Goal: Task Accomplishment & Management: Complete application form

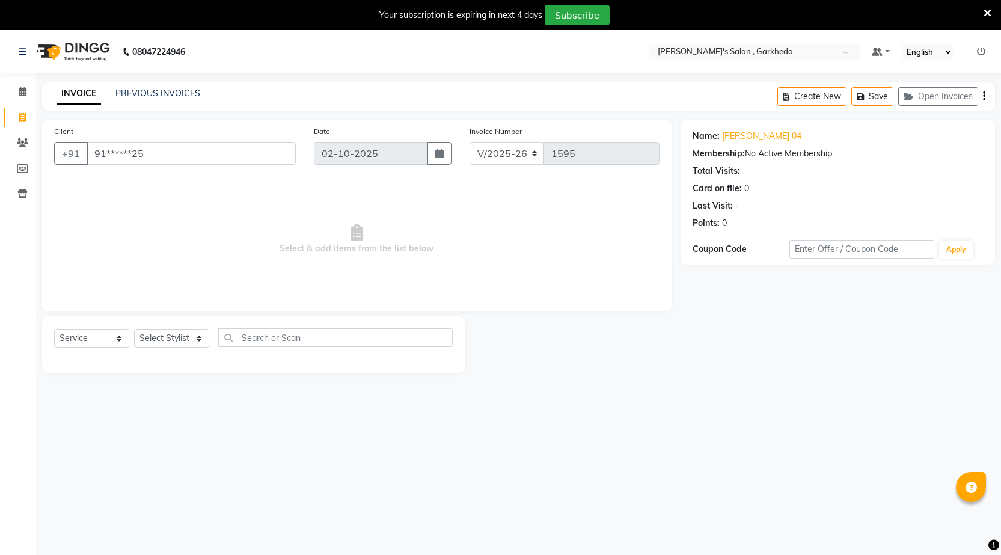
select select "7062"
select select "service"
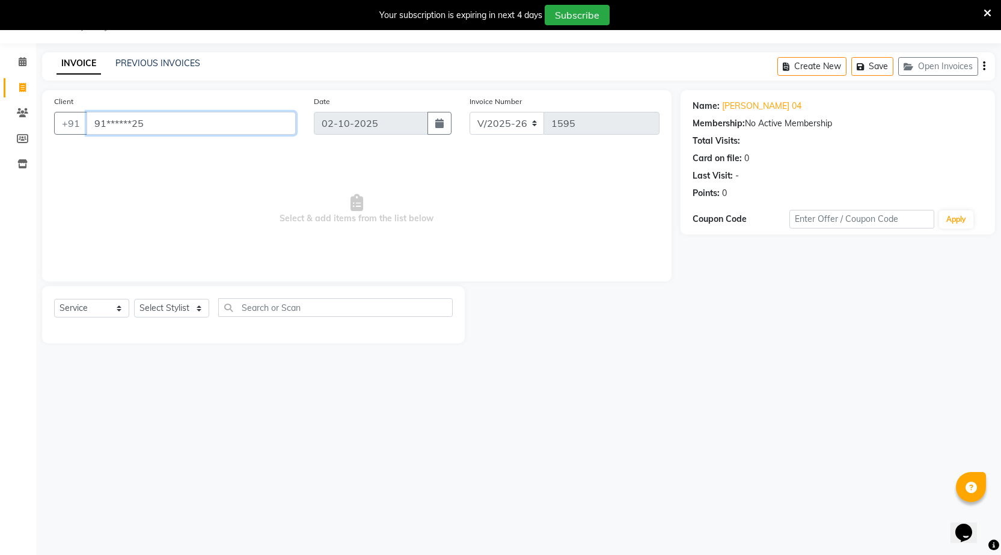
click at [195, 125] on input "91******25" at bounding box center [191, 123] width 209 height 23
click at [740, 108] on link "[PERSON_NAME] 04" at bounding box center [761, 106] width 79 height 13
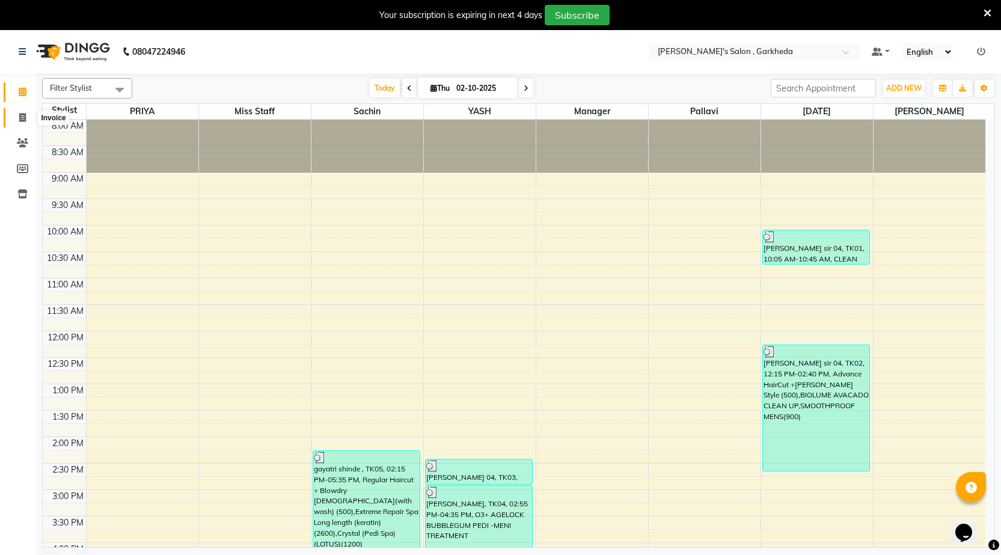
click at [24, 118] on icon at bounding box center [22, 117] width 7 height 9
select select "service"
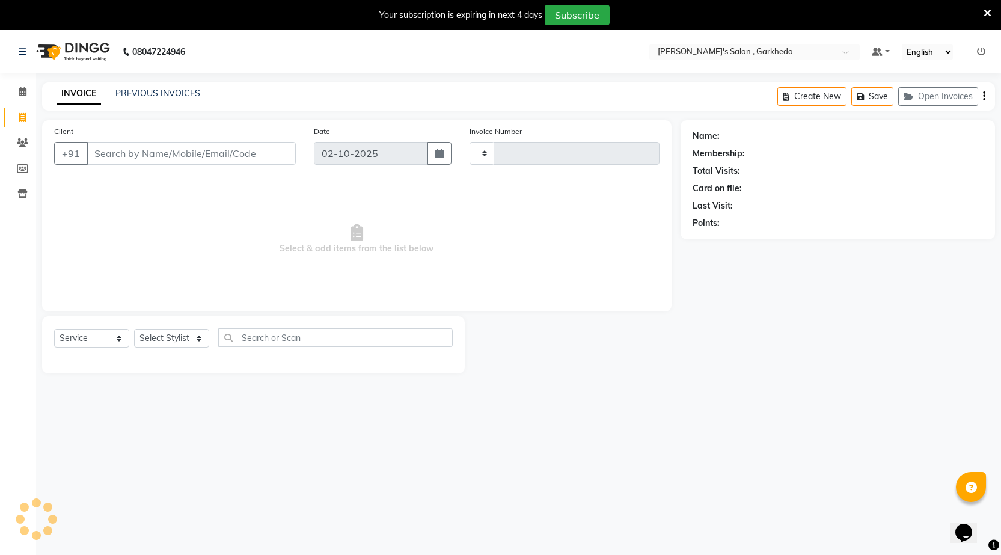
type input "1595"
select select "7062"
click at [252, 150] on input "Client" at bounding box center [191, 153] width 209 height 23
type input "9527858801"
click at [252, 152] on span "Add Client" at bounding box center [264, 153] width 47 height 12
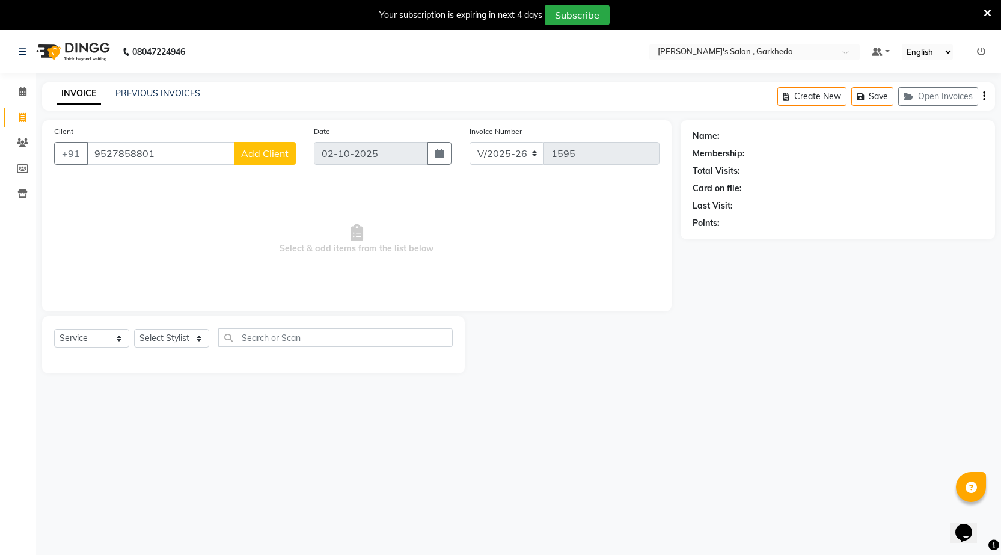
select select "22"
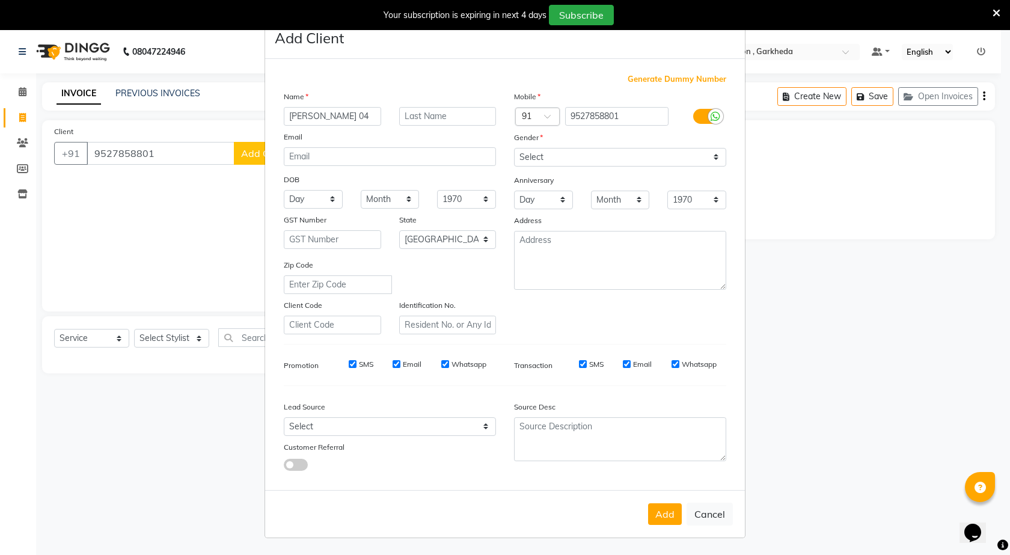
type input "sayli chavan 04"
click at [594, 155] on select "Select Male Female Other Prefer Not To Say" at bounding box center [620, 157] width 212 height 19
select select "female"
click at [514, 148] on select "Select Male Female Other Prefer Not To Say" at bounding box center [620, 157] width 212 height 19
click at [665, 508] on button "Add" at bounding box center [665, 514] width 34 height 22
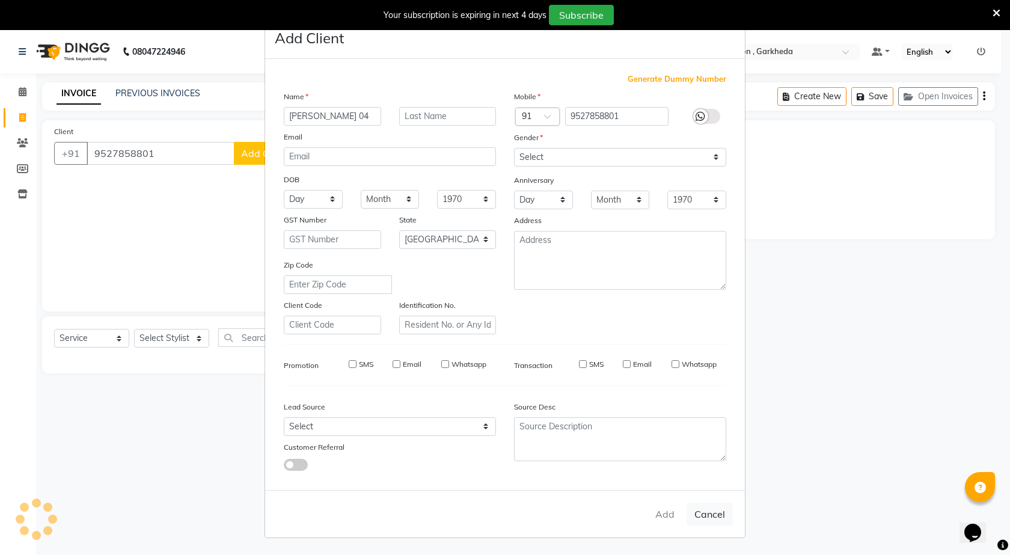
type input "95******01"
select select
select select "null"
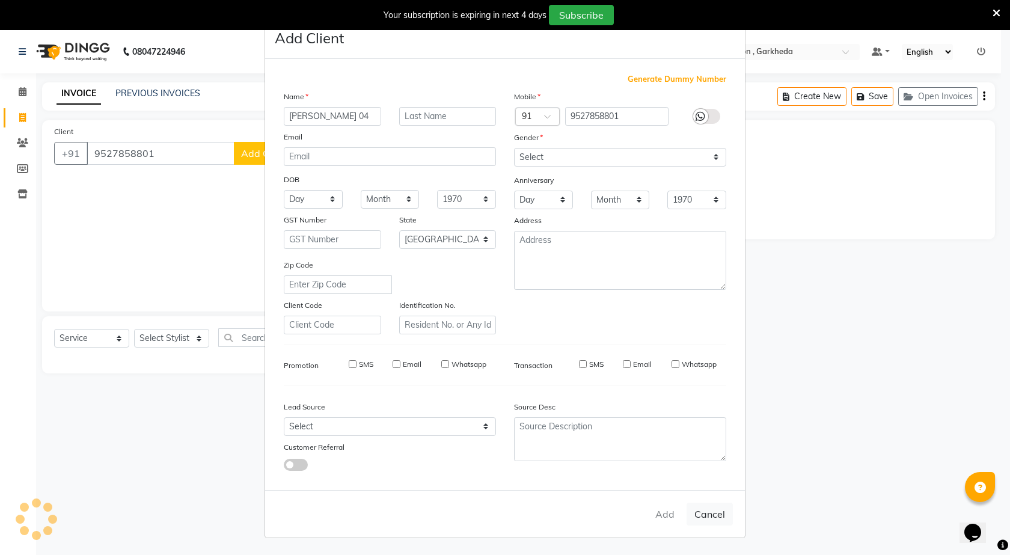
select select
checkbox input "false"
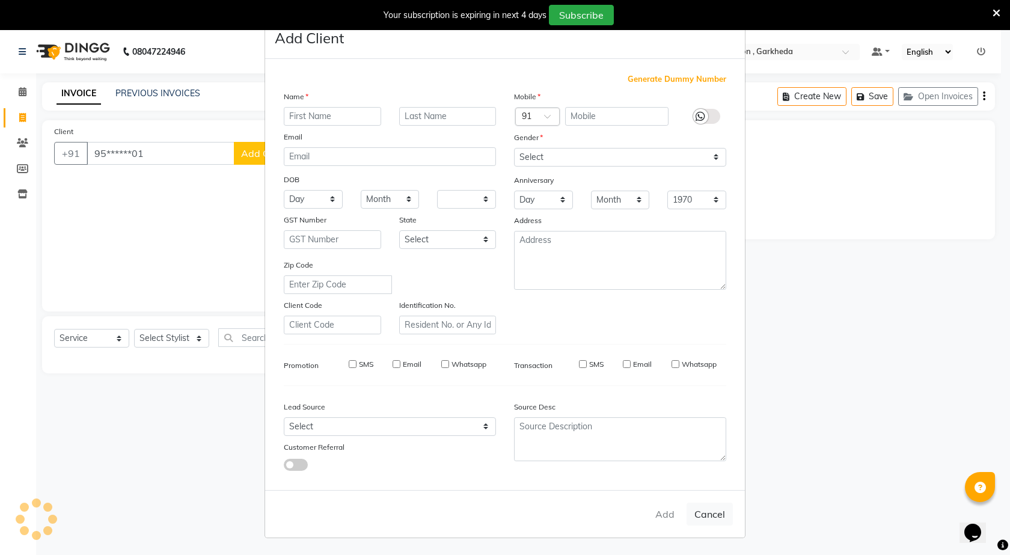
checkbox input "false"
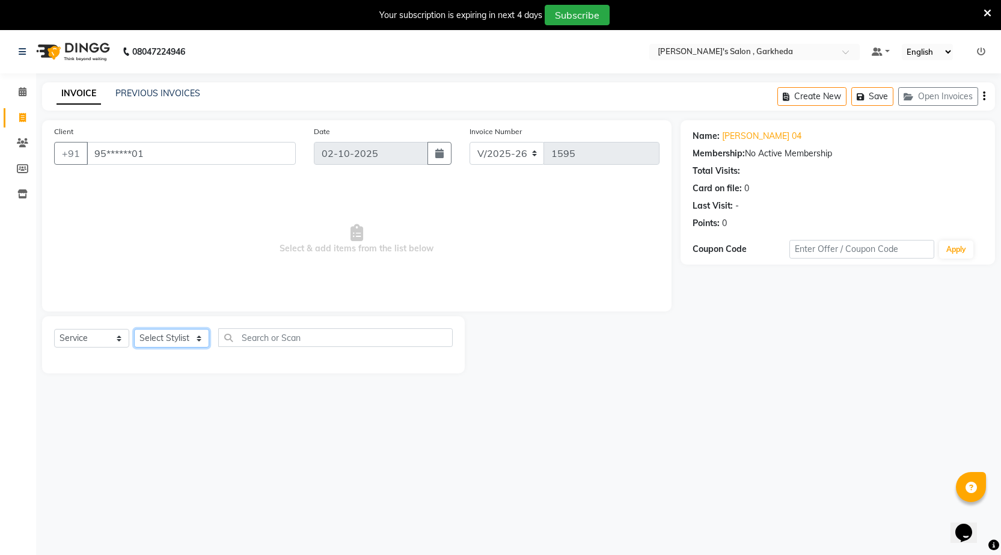
click at [198, 343] on select "Select Stylist kartik manager miss staff pallavi PRIYA sachin sakshi YASH" at bounding box center [171, 338] width 75 height 19
select select "58764"
click at [134, 329] on select "Select Stylist kartik manager miss staff pallavi PRIYA sachin sakshi YASH" at bounding box center [171, 338] width 75 height 19
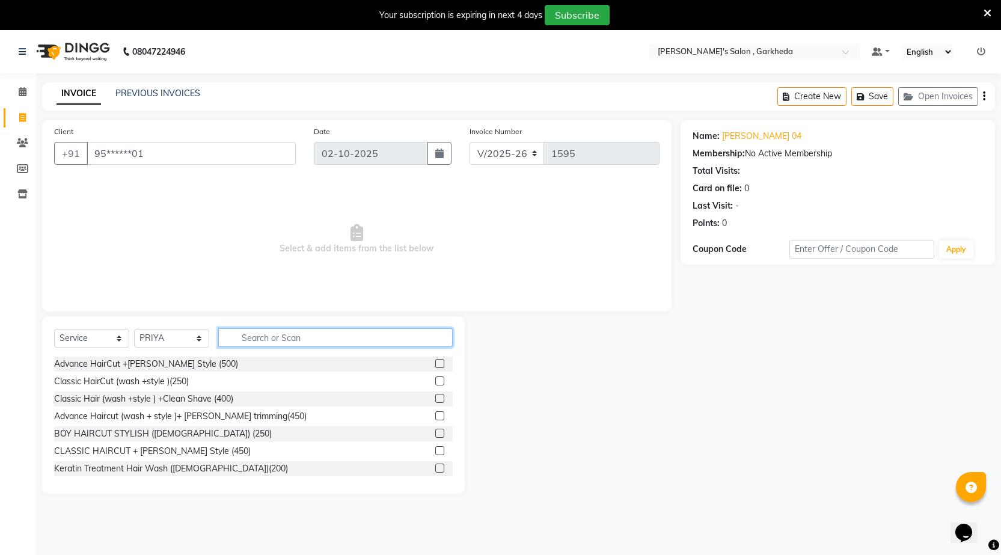
click at [245, 337] on input "text" at bounding box center [335, 337] width 234 height 19
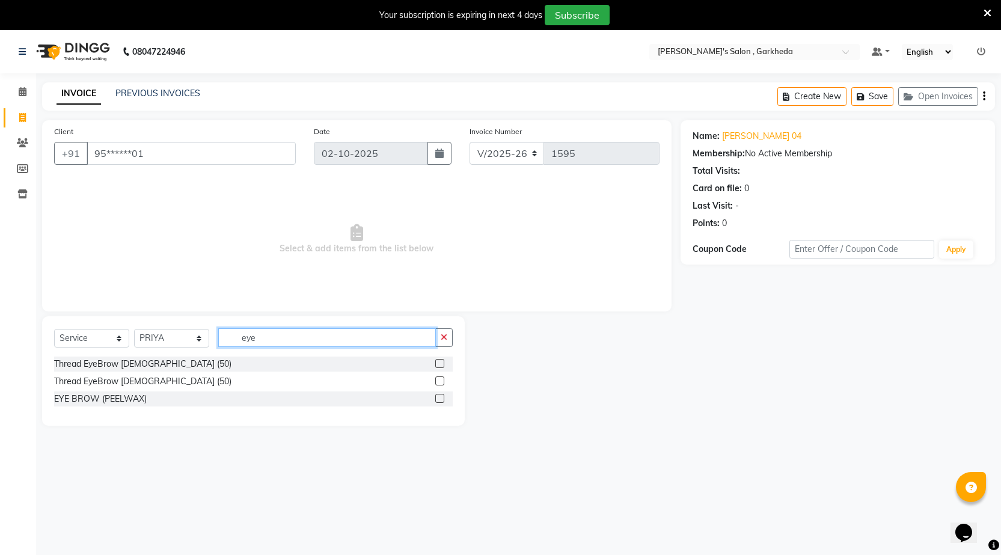
type input "eye"
click at [442, 364] on label at bounding box center [439, 363] width 9 height 9
click at [442, 364] on input "checkbox" at bounding box center [439, 364] width 8 height 8
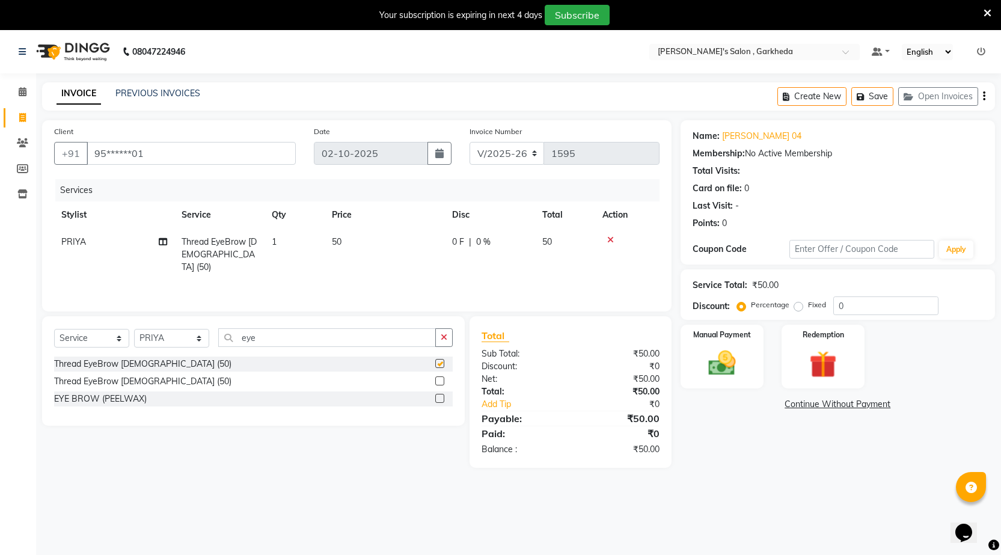
checkbox input "false"
click at [349, 343] on input "eye" at bounding box center [327, 337] width 218 height 19
type input "e"
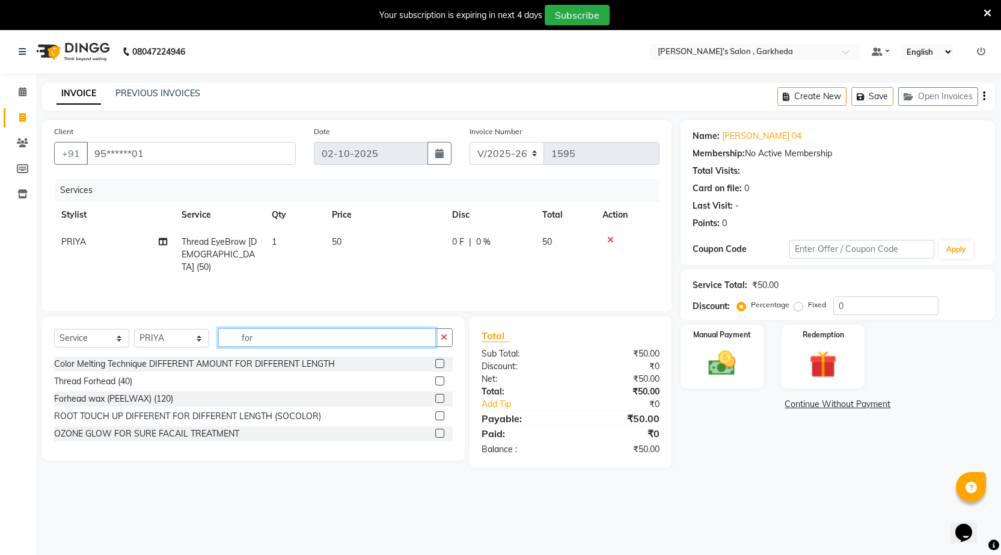
type input "for"
drag, startPoint x: 439, startPoint y: 381, endPoint x: 464, endPoint y: 376, distance: 25.1
click at [442, 380] on label at bounding box center [439, 380] width 9 height 9
click at [442, 380] on input "checkbox" at bounding box center [439, 381] width 8 height 8
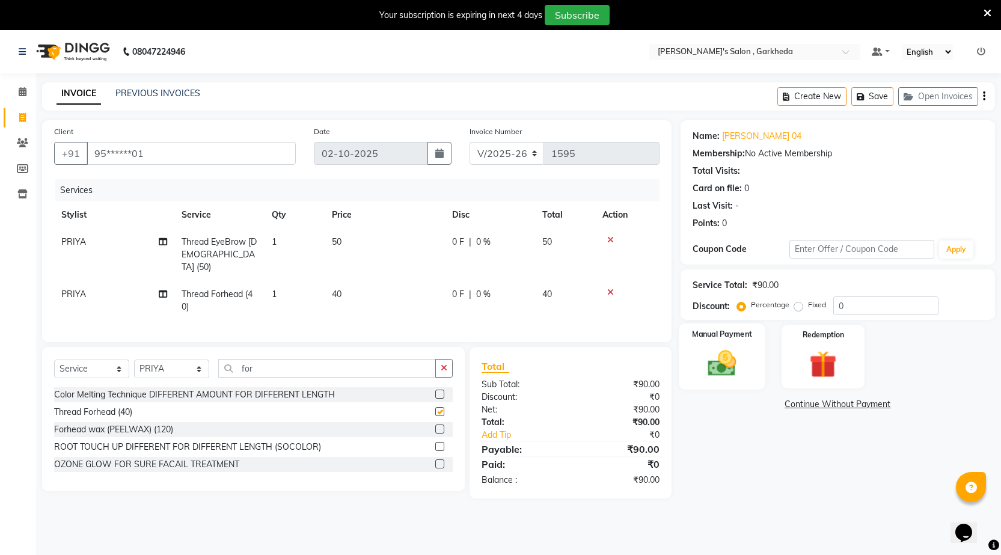
checkbox input "false"
drag, startPoint x: 731, startPoint y: 353, endPoint x: 739, endPoint y: 356, distance: 8.6
click at [732, 353] on img at bounding box center [721, 363] width 46 height 32
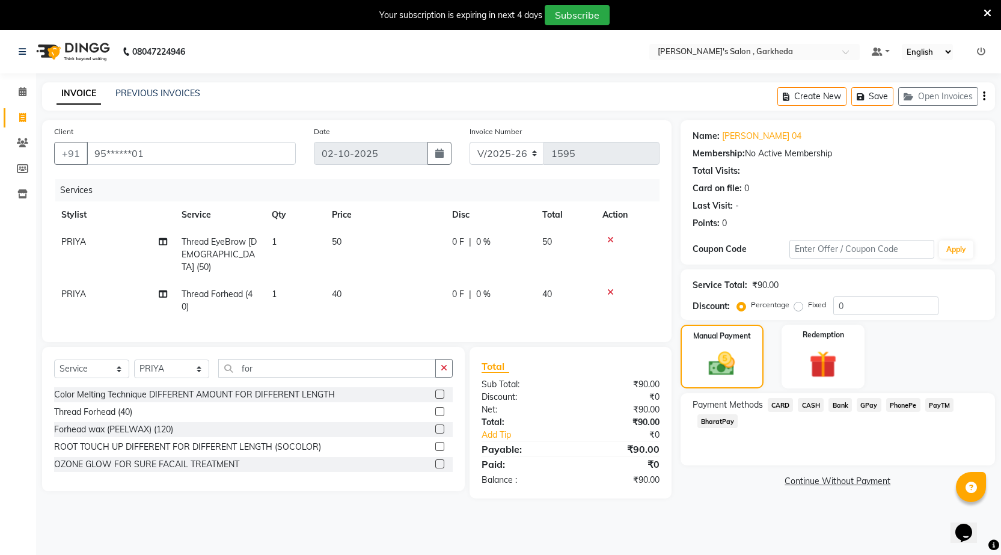
click at [811, 401] on span "CASH" at bounding box center [810, 405] width 26 height 14
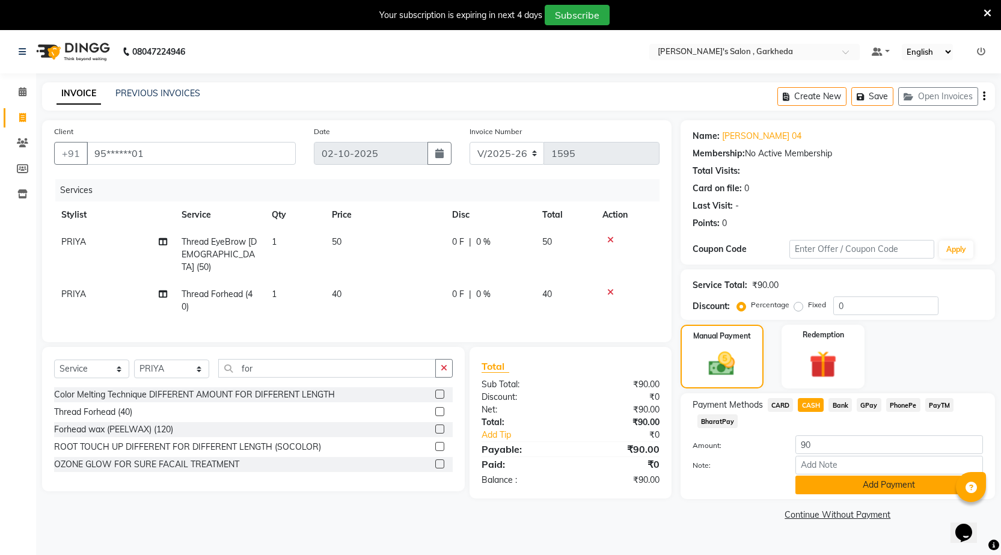
click at [851, 482] on button "Add Payment" at bounding box center [888, 484] width 187 height 19
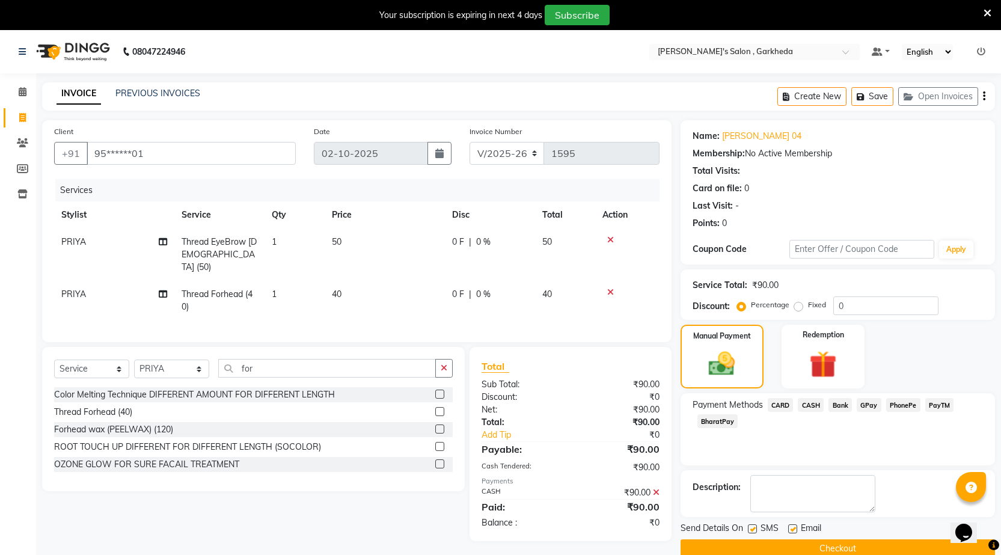
scroll to position [30, 0]
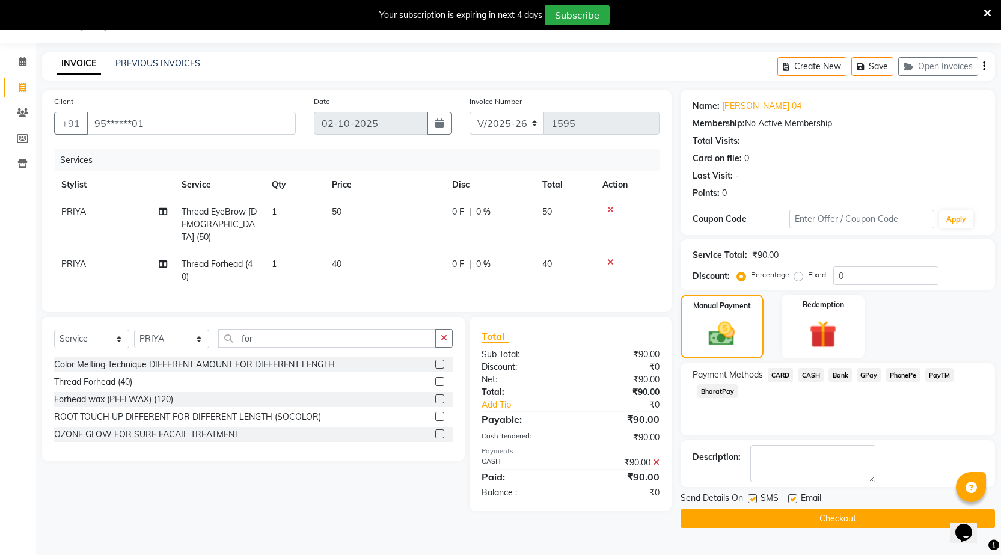
click at [856, 518] on button "Checkout" at bounding box center [837, 518] width 314 height 19
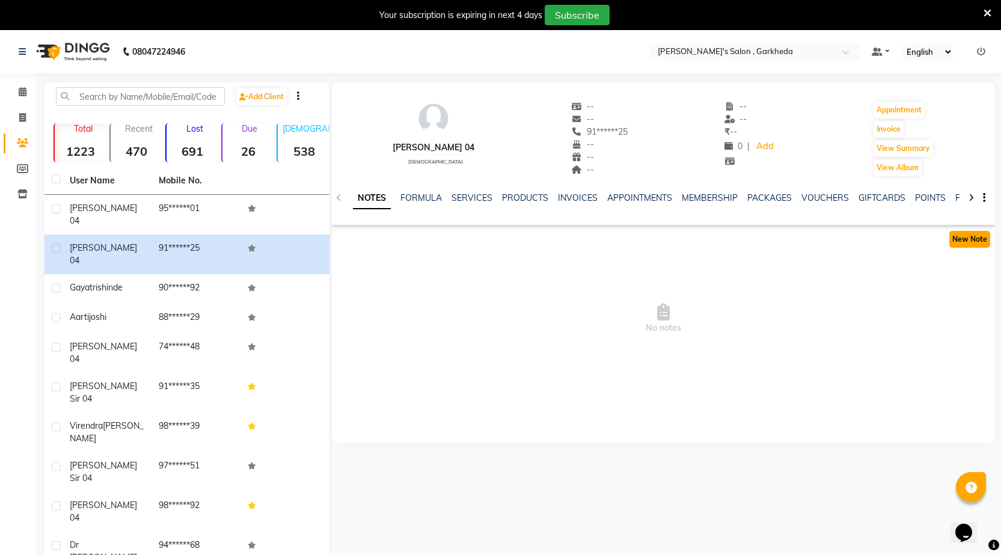
click at [959, 242] on button "New Note" at bounding box center [969, 239] width 41 height 17
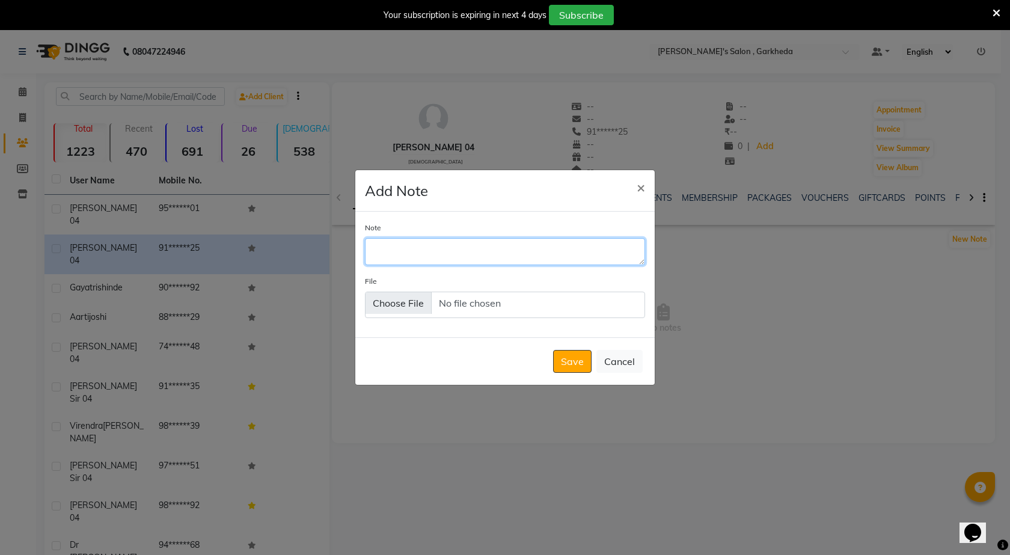
click at [386, 257] on textarea "Note" at bounding box center [505, 251] width 280 height 26
type textarea "plastika 11000 final 10000"
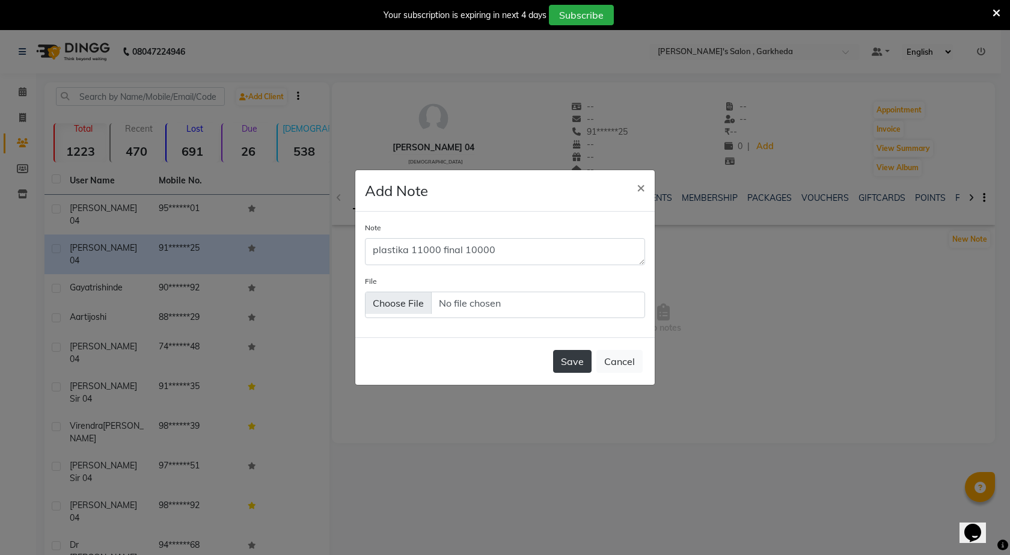
click at [578, 367] on button "Save" at bounding box center [572, 361] width 38 height 23
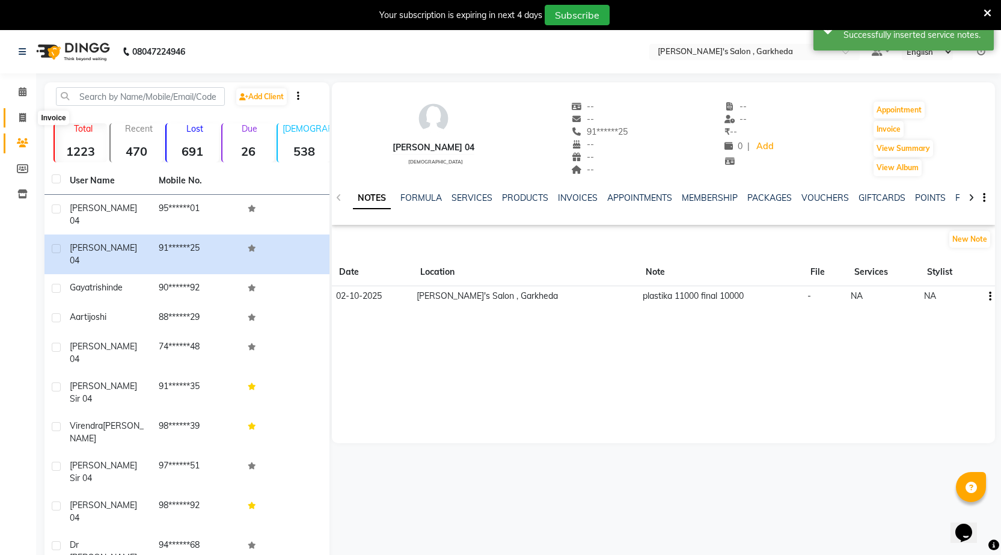
click at [28, 116] on span at bounding box center [22, 118] width 21 height 14
select select "service"
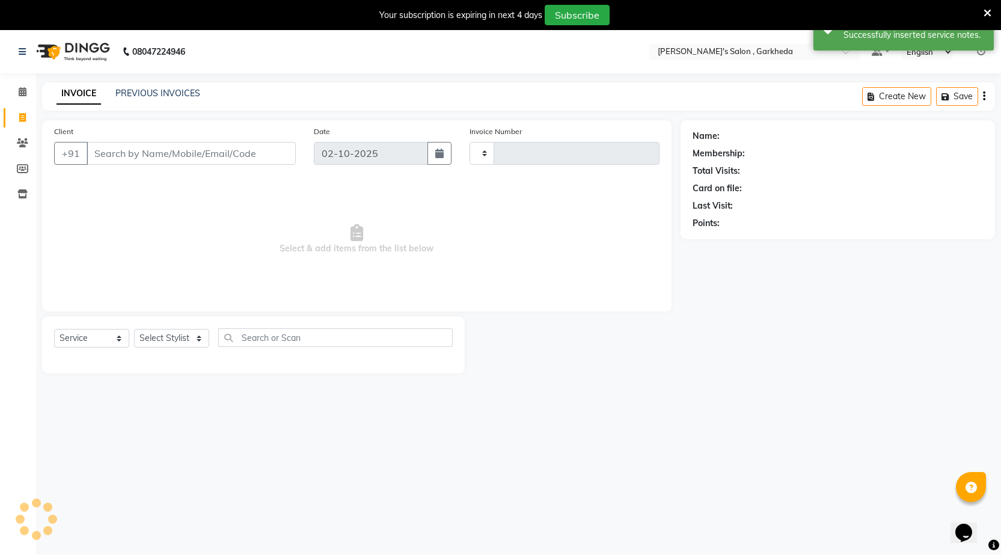
type input "1596"
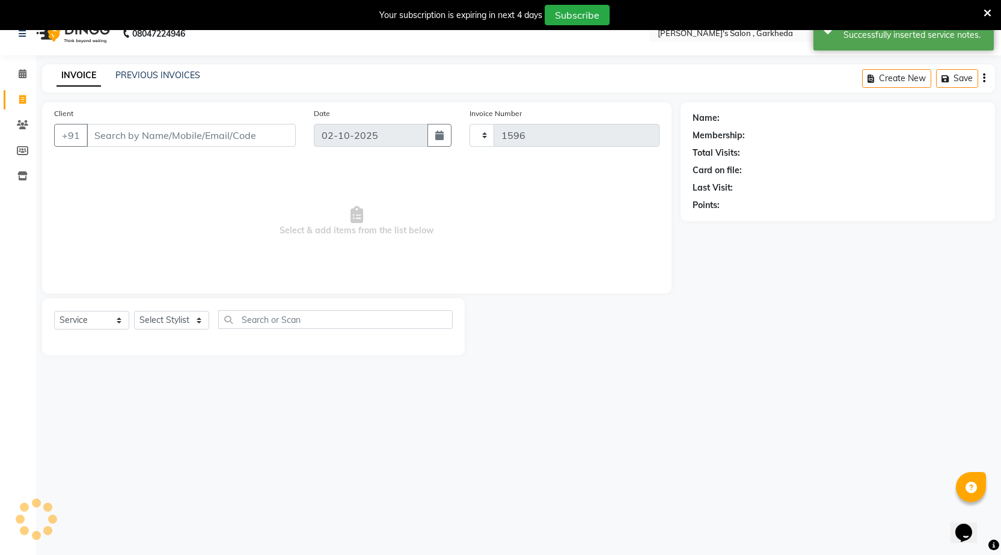
select select "7062"
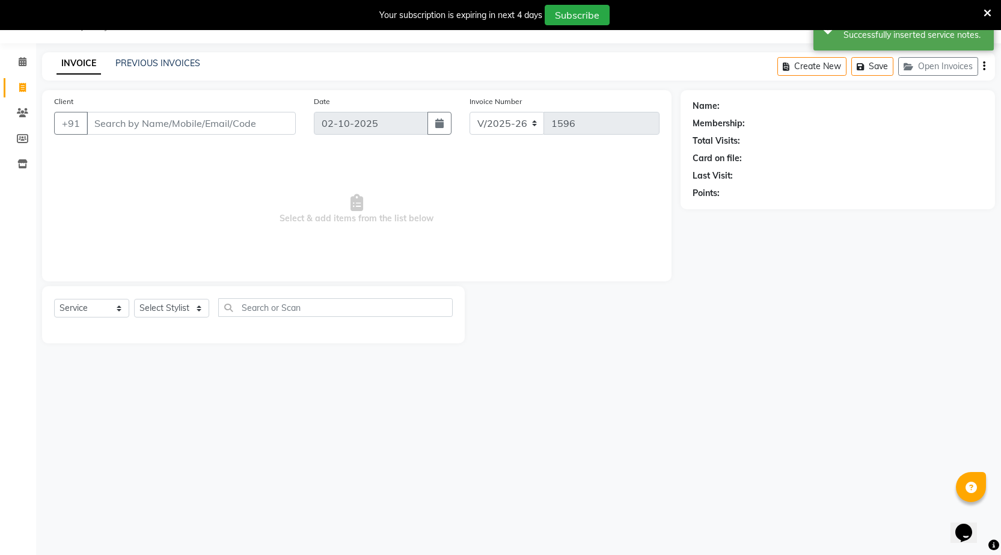
click at [184, 56] on div "INVOICE PREVIOUS INVOICES Create New Save Open Invoices" at bounding box center [518, 66] width 952 height 28
click at [184, 62] on link "PREVIOUS INVOICES" at bounding box center [157, 63] width 85 height 11
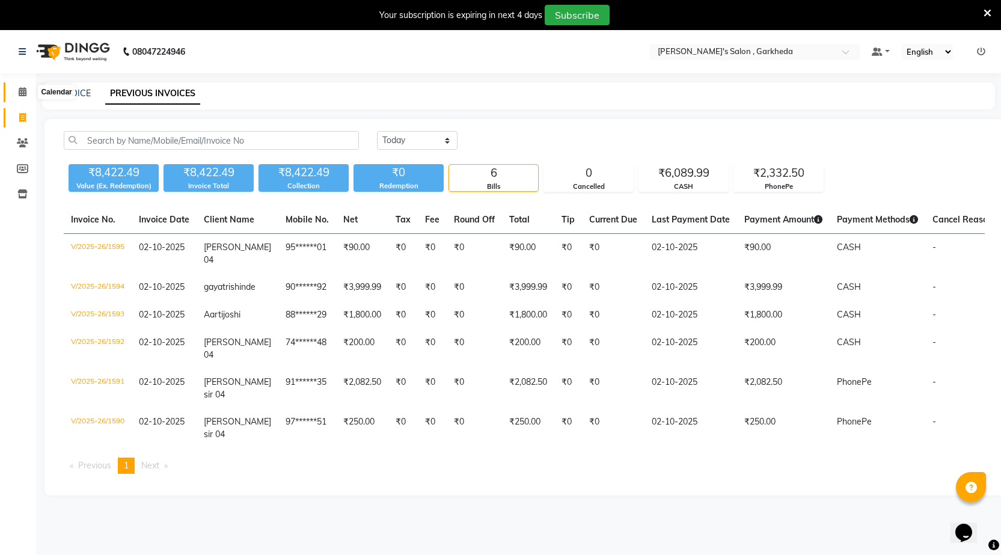
click at [16, 89] on span at bounding box center [22, 92] width 21 height 14
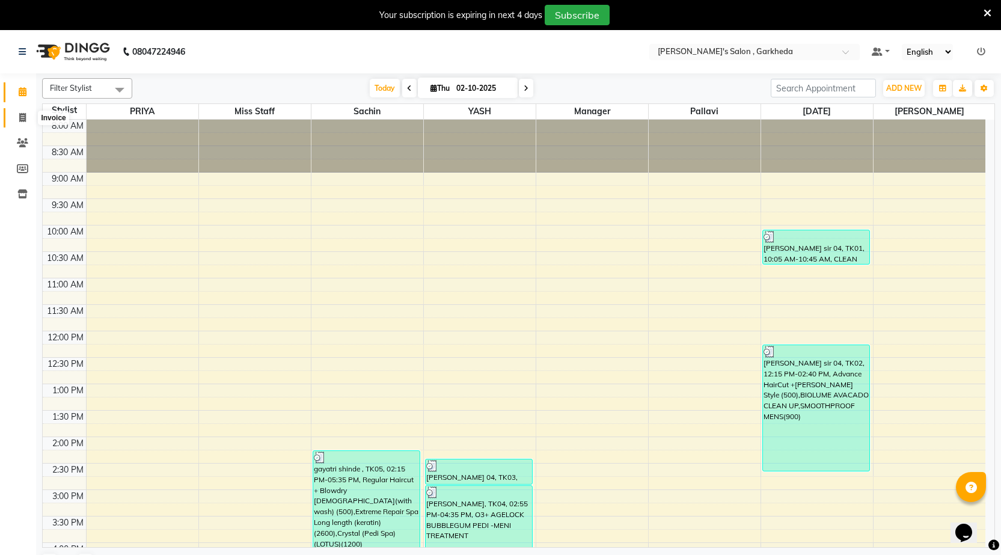
click at [25, 117] on icon at bounding box center [22, 117] width 7 height 9
select select "service"
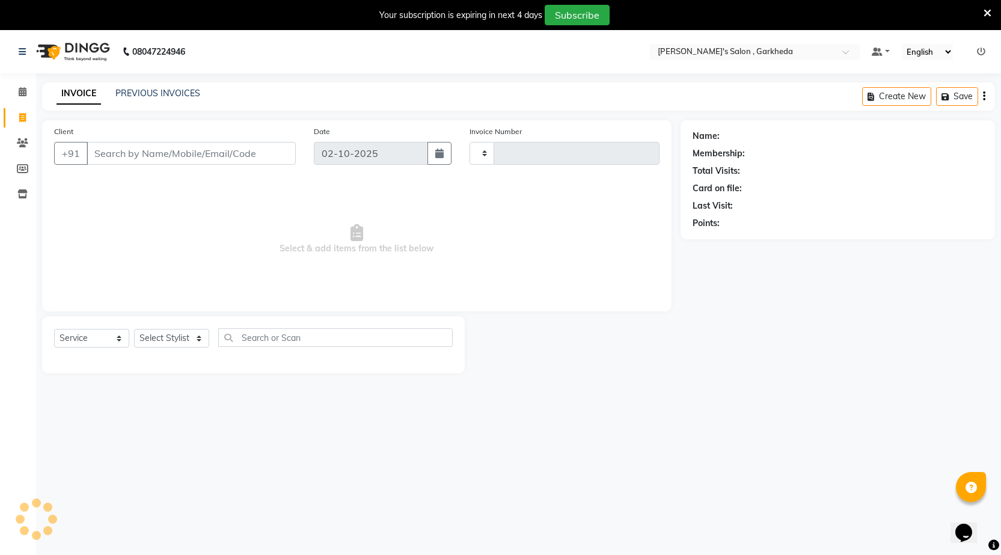
type input "1596"
select select "7062"
click at [165, 93] on link "PREVIOUS INVOICES" at bounding box center [157, 93] width 85 height 11
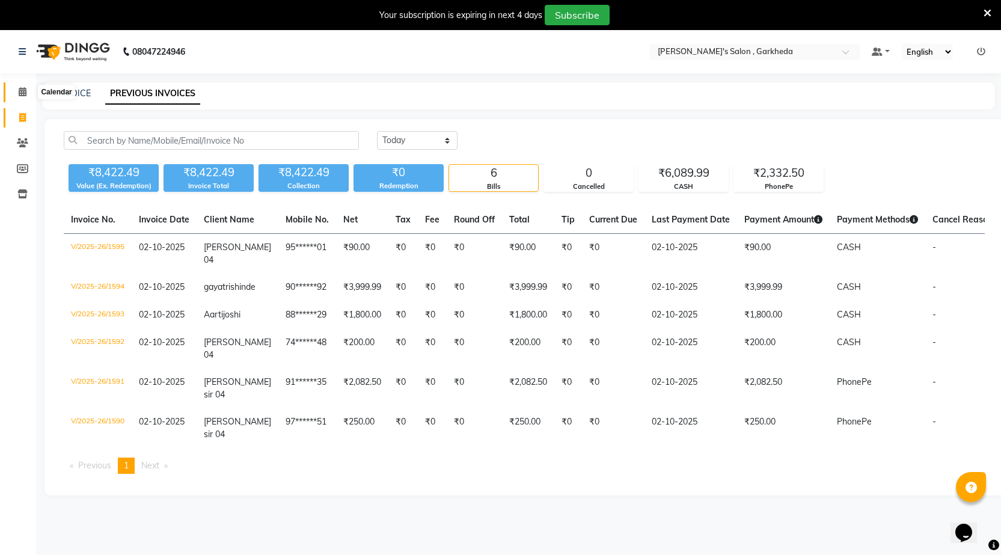
click at [22, 92] on icon at bounding box center [23, 91] width 8 height 9
